Goal: Complete application form

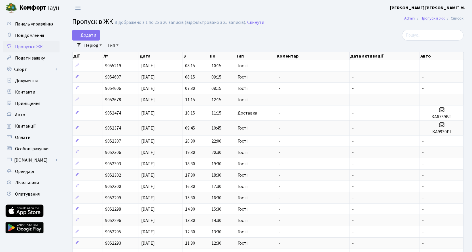
select select "25"
click at [83, 34] on span "Додати" at bounding box center [86, 35] width 20 height 6
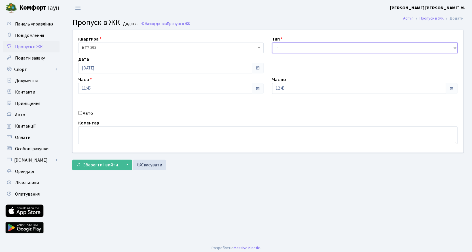
click at [298, 48] on select "- Доставка Таксі Гості Сервіс" at bounding box center [364, 48] width 185 height 11
click at [272, 43] on select "- Доставка Таксі Гості Сервіс" at bounding box center [364, 48] width 185 height 11
drag, startPoint x: 299, startPoint y: 48, endPoint x: 299, endPoint y: 52, distance: 3.7
click at [299, 48] on select "- Доставка Таксі Гості Сервіс" at bounding box center [364, 48] width 185 height 11
select select "3"
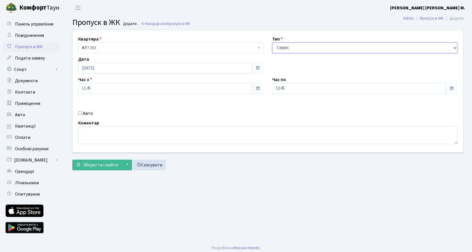
click at [272, 43] on select "- Доставка Таксі Гості Сервіс" at bounding box center [364, 48] width 185 height 11
drag, startPoint x: 100, startPoint y: 164, endPoint x: 105, endPoint y: 154, distance: 10.8
click at [103, 158] on form "Квартира <b>КТ</b>&nbsp;&nbsp;&nbsp;&nbsp;7-353 <b>КТ</b>&nbsp;&nbsp;&nbsp;&nbs…" at bounding box center [267, 100] width 391 height 141
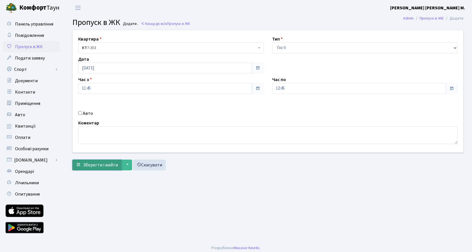
click at [110, 163] on span "Зберегти і вийти" at bounding box center [100, 165] width 35 height 6
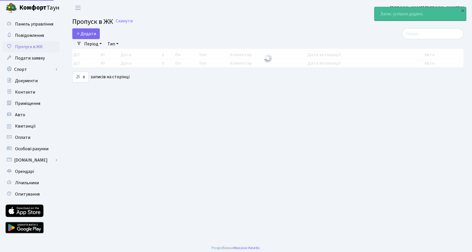
select select "25"
